Goal: Task Accomplishment & Management: Complete application form

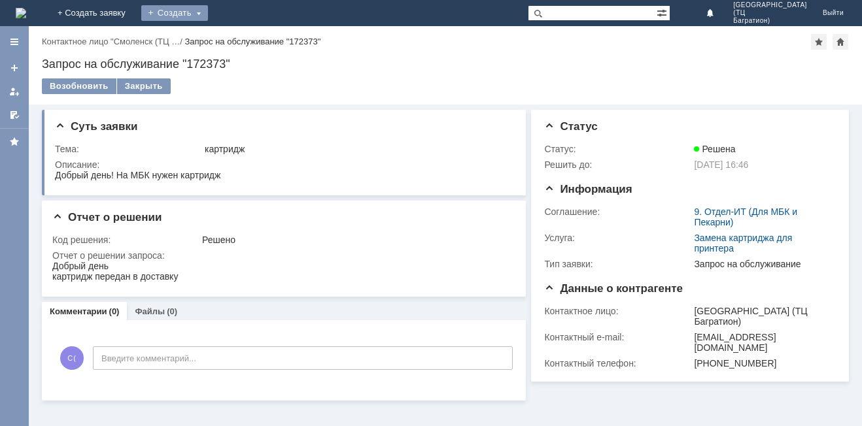
click at [208, 14] on div "Создать" at bounding box center [174, 13] width 67 height 16
click at [133, 3] on link "+ Создать заявку" at bounding box center [92, 13] width 84 height 26
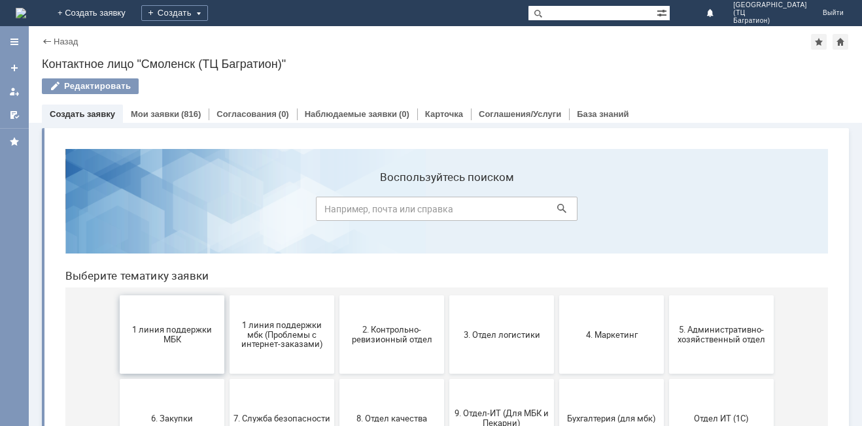
drag, startPoint x: 168, startPoint y: 346, endPoint x: 227, endPoint y: 482, distance: 148.4
click at [168, 346] on button "1 линия поддержки МБК" at bounding box center [172, 334] width 105 height 78
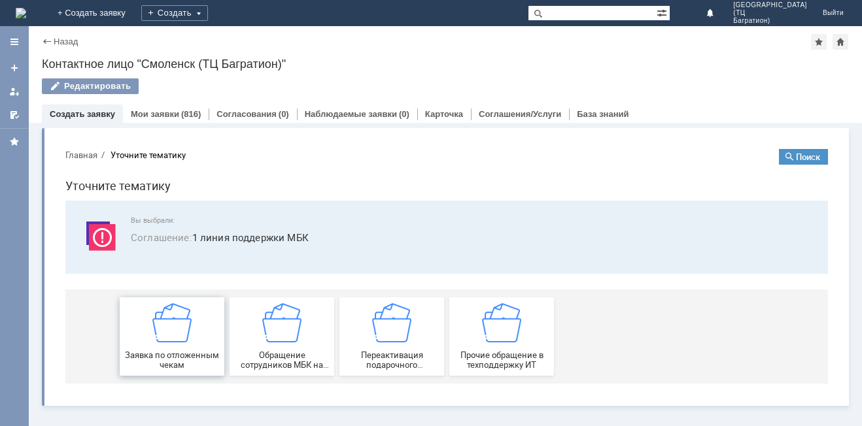
click at [197, 327] on div "Заявка по отложенным чекам" at bounding box center [172, 336] width 97 height 67
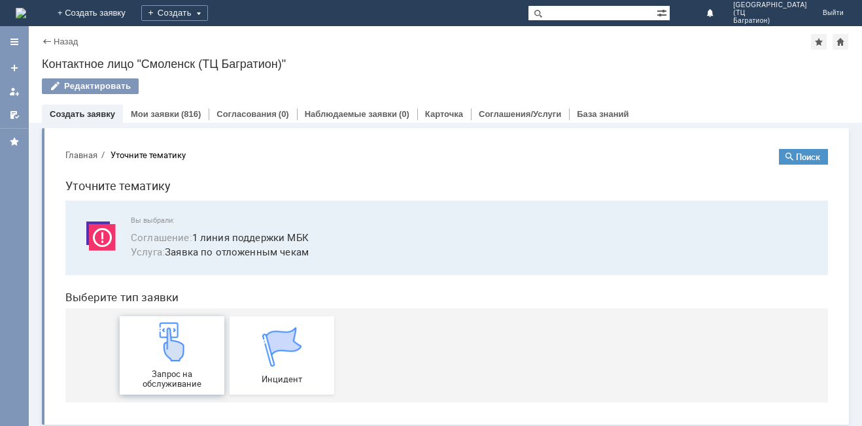
click at [182, 355] on img at bounding box center [171, 341] width 39 height 39
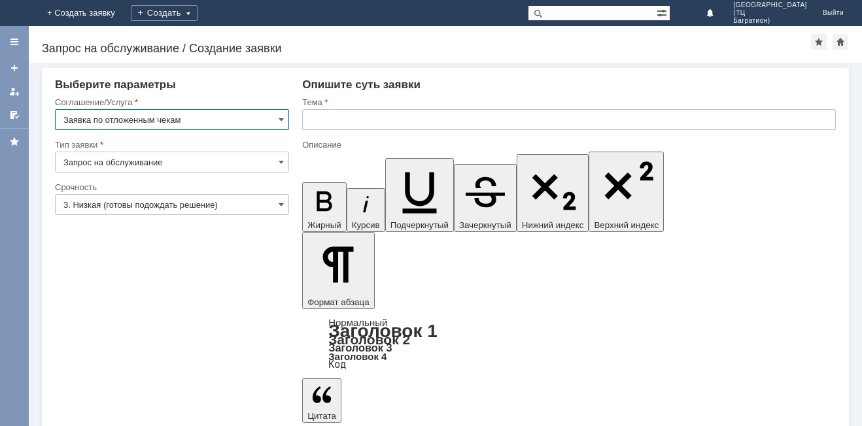
click at [237, 207] on input "3. Низкая (готовы подождать решение)" at bounding box center [172, 204] width 234 height 21
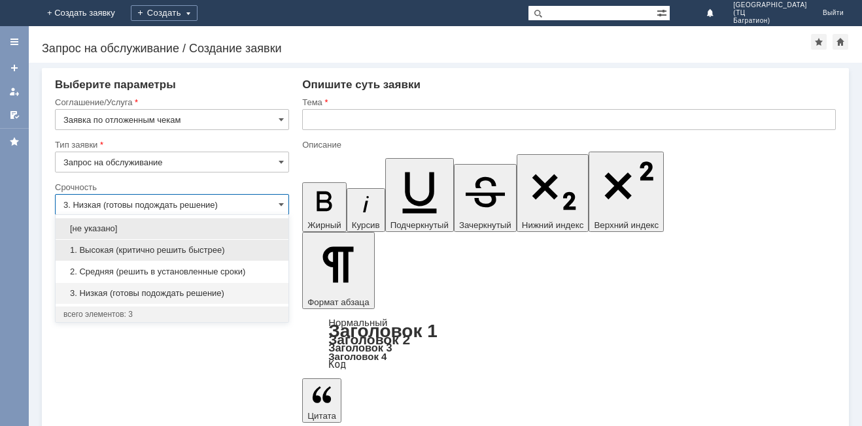
click at [177, 253] on span "1. Высокая (критично решить быстрее)" at bounding box center [171, 250] width 217 height 10
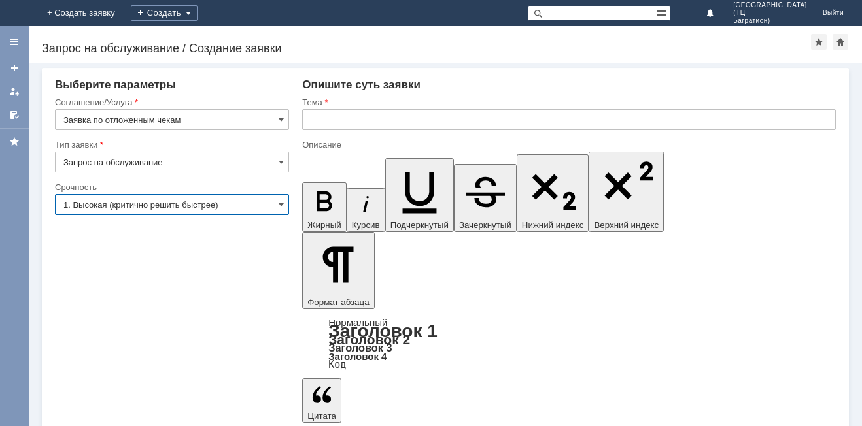
type input "1. Высокая (критично решить быстрее)"
click at [329, 125] on input "text" at bounding box center [568, 119] width 533 height 21
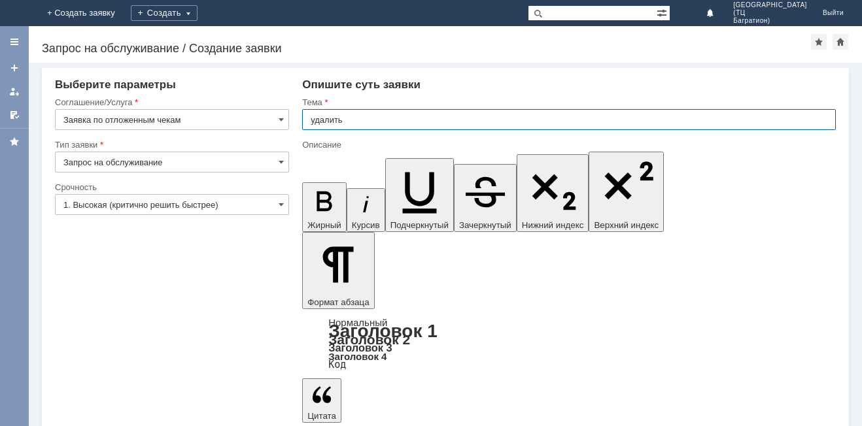
type input "удалить"
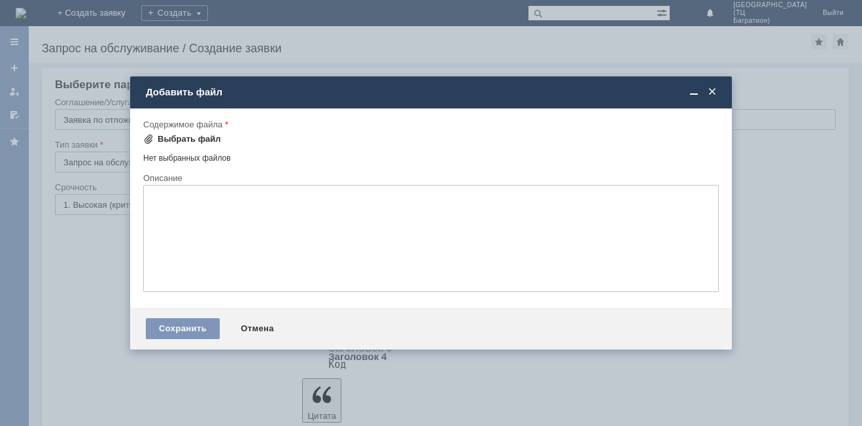
click at [192, 137] on div "Выбрать файл" at bounding box center [189, 139] width 63 height 10
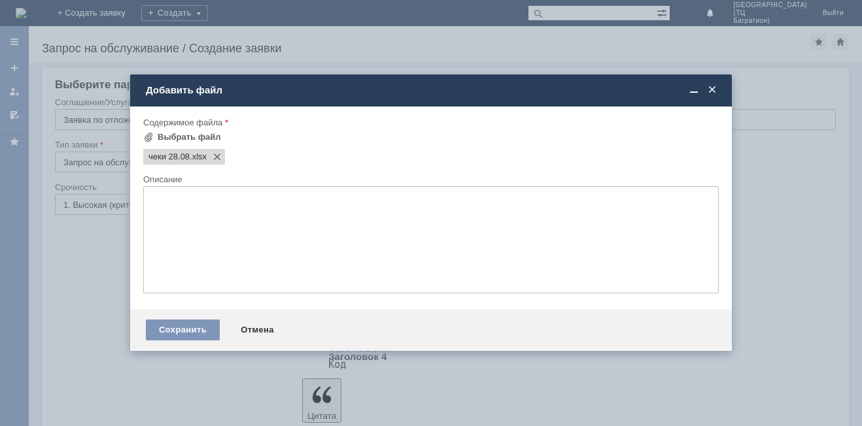
click at [189, 316] on div "Сохранить Отмена" at bounding box center [430, 330] width 601 height 42
click at [193, 328] on div "Сохранить" at bounding box center [183, 330] width 74 height 21
